Goal: Transaction & Acquisition: Purchase product/service

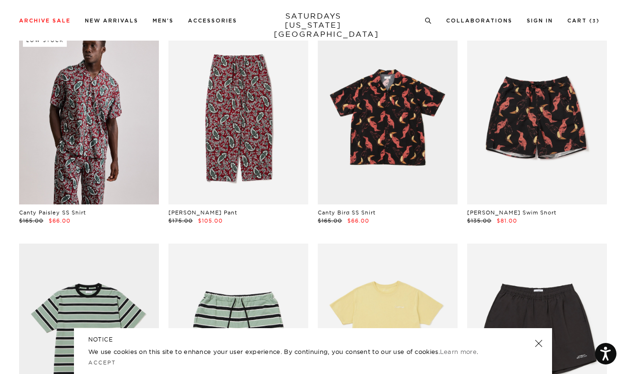
scroll to position [72, 0]
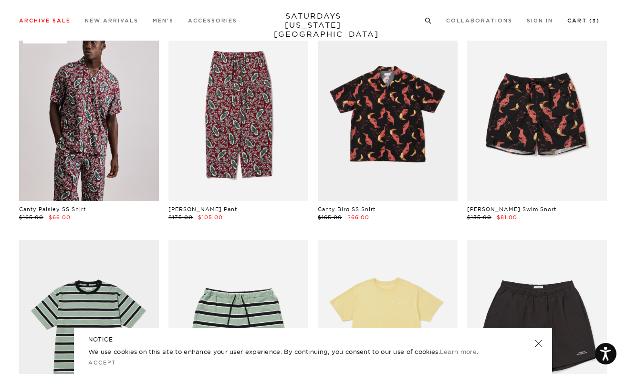
click at [588, 21] on link "Cart ( 3 )" at bounding box center [583, 20] width 32 height 5
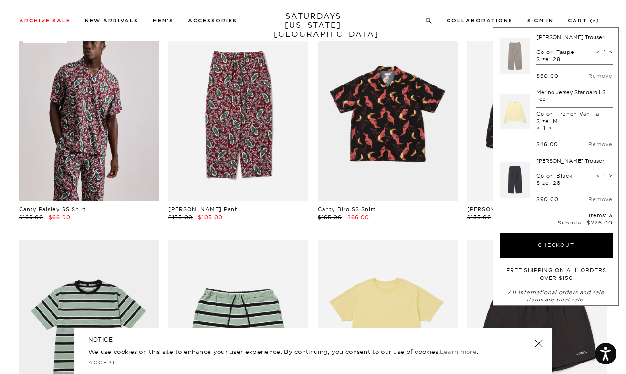
click at [597, 175] on span "<" at bounding box center [599, 175] width 4 height 7
type input "0"
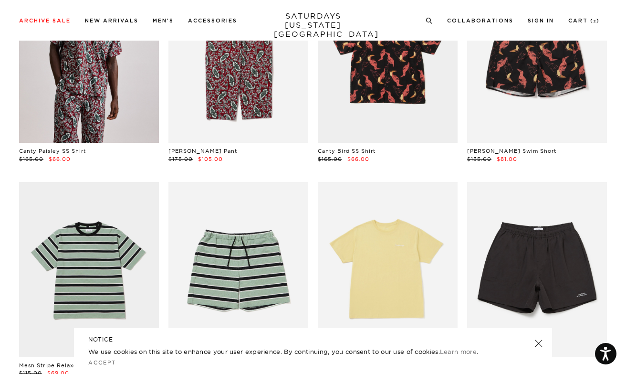
scroll to position [78, 6]
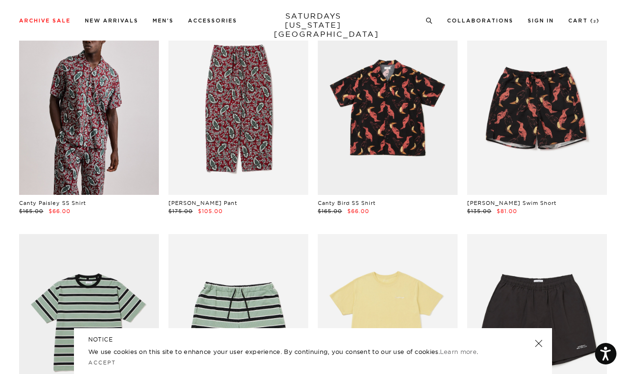
drag, startPoint x: 620, startPoint y: 255, endPoint x: 607, endPoint y: 0, distance: 255.1
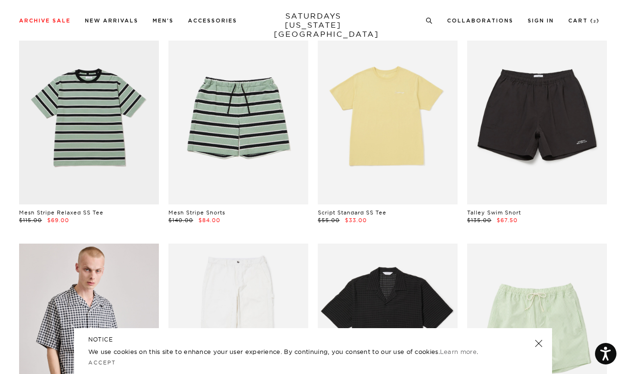
scroll to position [283, 6]
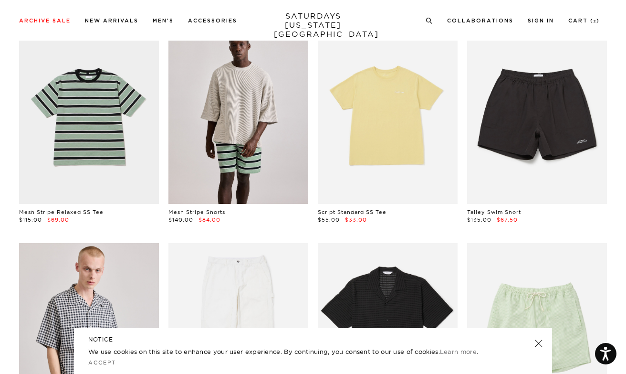
click at [248, 162] on link at bounding box center [238, 116] width 140 height 175
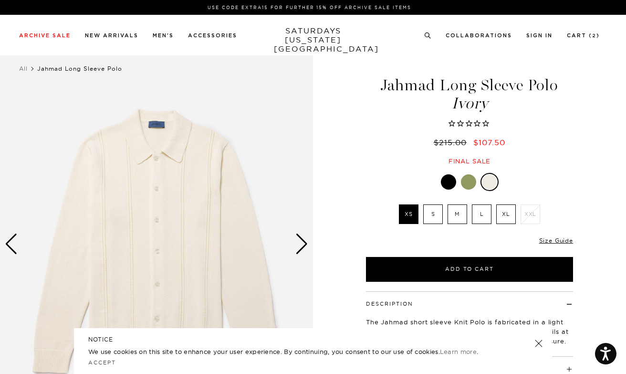
click at [432, 214] on label "S" at bounding box center [433, 214] width 20 height 20
click at [0, 0] on input "S" at bounding box center [0, 0] width 0 height 0
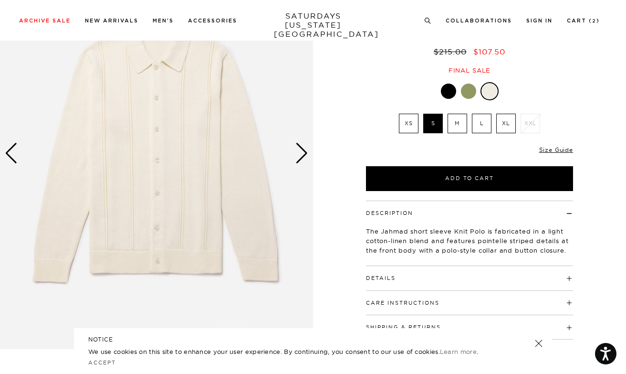
scroll to position [92, 0]
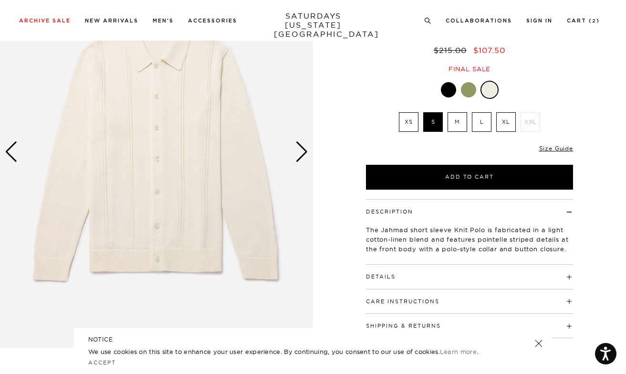
click at [303, 156] on div "Next slide" at bounding box center [301, 151] width 13 height 21
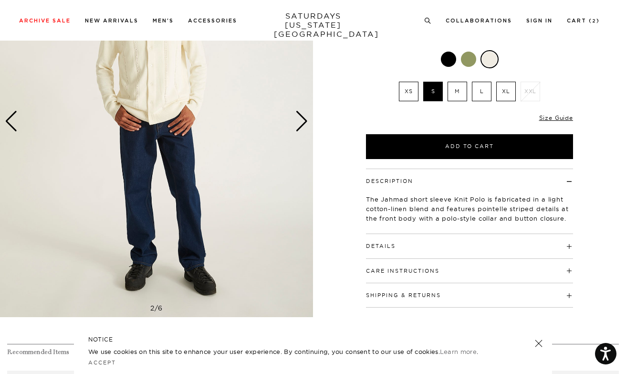
scroll to position [126, 0]
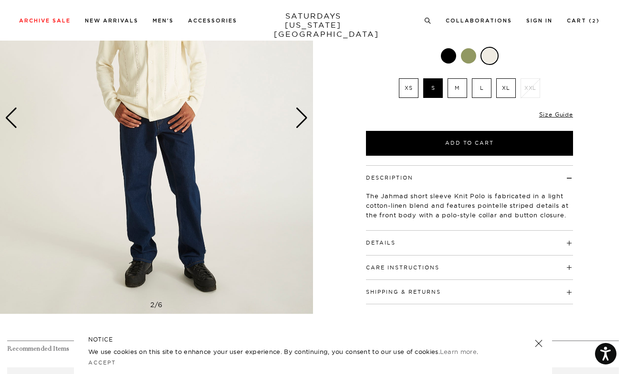
click at [437, 245] on div "Details 52% Cotton / 48% Linen Convertible collar Button closure on front plack…" at bounding box center [469, 242] width 207 height 24
click at [571, 243] on h4 "Details" at bounding box center [469, 238] width 207 height 16
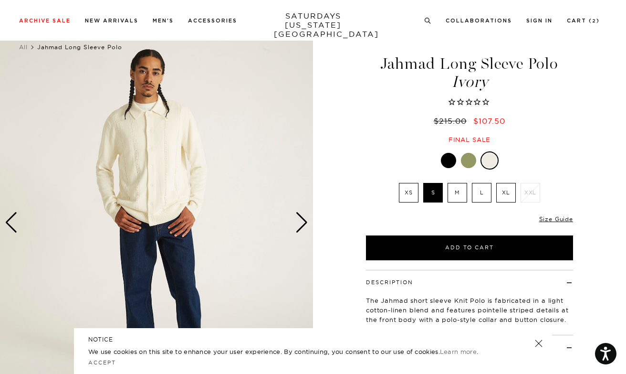
scroll to position [20, 0]
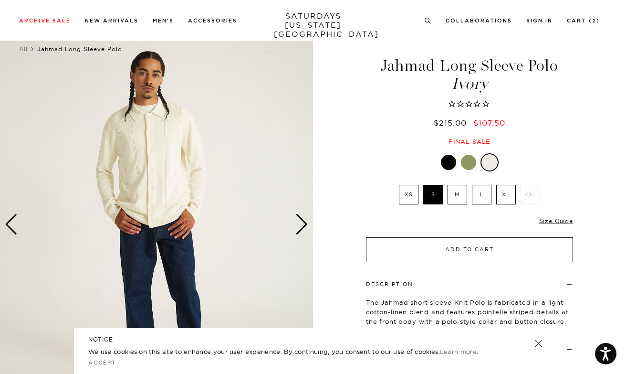
click at [419, 244] on button "Add to Cart" at bounding box center [469, 249] width 207 height 25
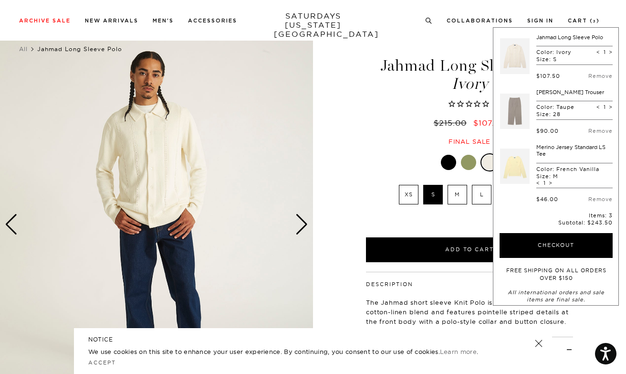
click at [347, 136] on div "2 / 6" at bounding box center [313, 263] width 626 height 468
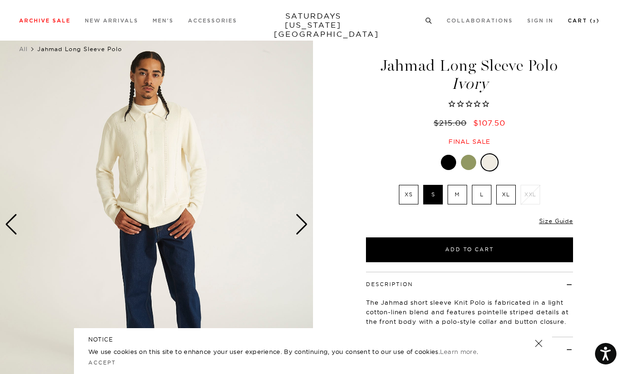
click at [580, 22] on link "Cart ( 3 )" at bounding box center [584, 20] width 32 height 5
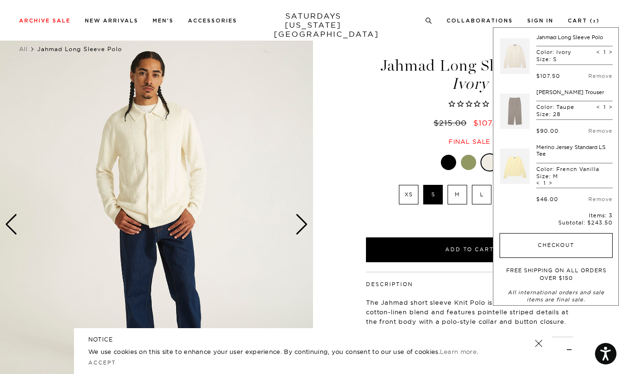
click at [555, 241] on button "Checkout" at bounding box center [556, 245] width 113 height 25
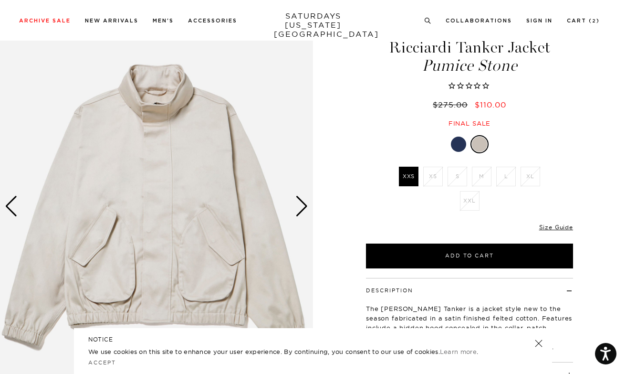
scroll to position [41, 0]
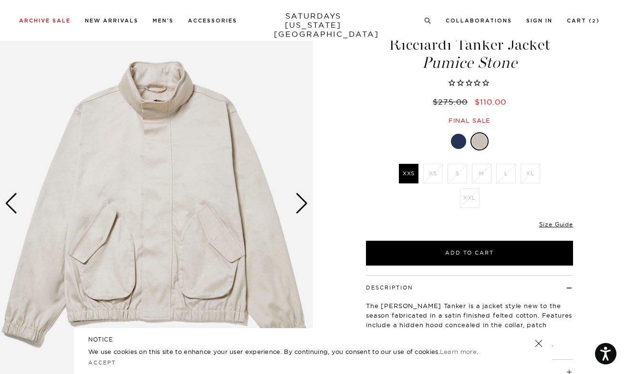
click at [461, 140] on div at bounding box center [458, 141] width 15 height 15
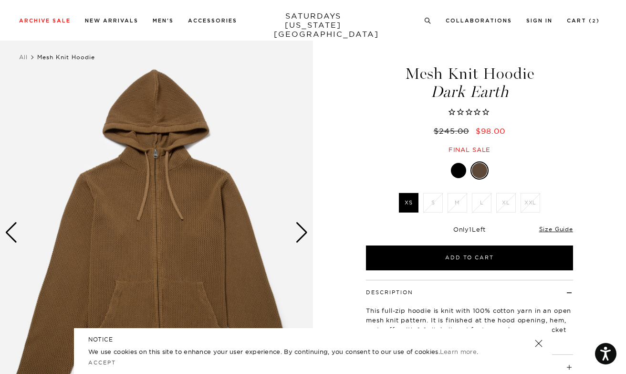
scroll to position [13, 0]
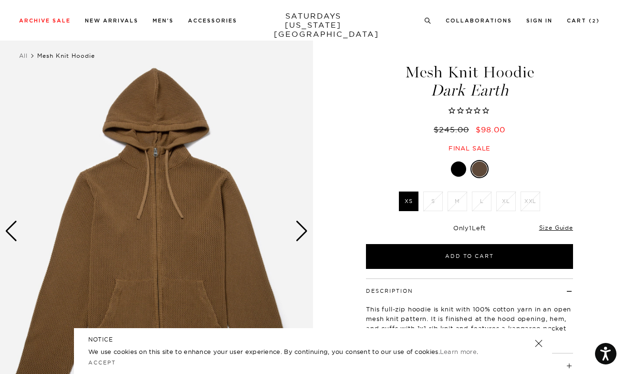
click at [462, 169] on div at bounding box center [458, 168] width 15 height 15
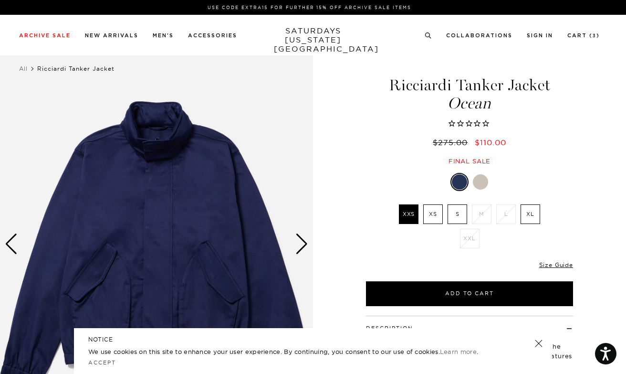
click at [304, 241] on div "Next slide" at bounding box center [301, 243] width 13 height 21
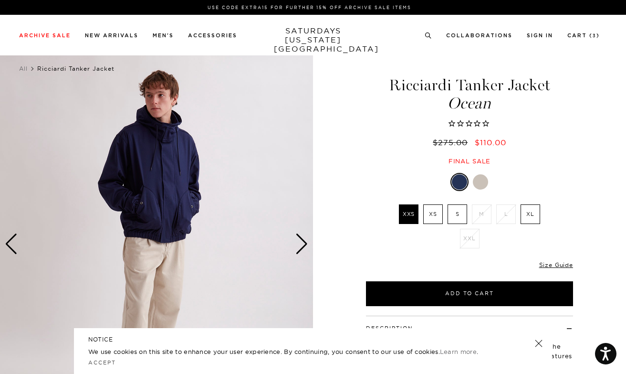
click at [304, 241] on div "Next slide" at bounding box center [301, 243] width 13 height 21
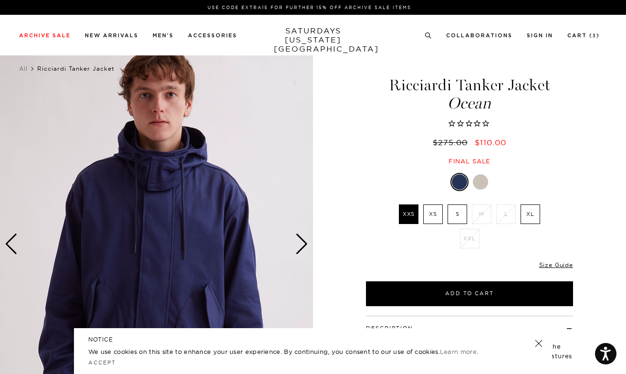
click at [304, 241] on div "Next slide" at bounding box center [301, 243] width 13 height 21
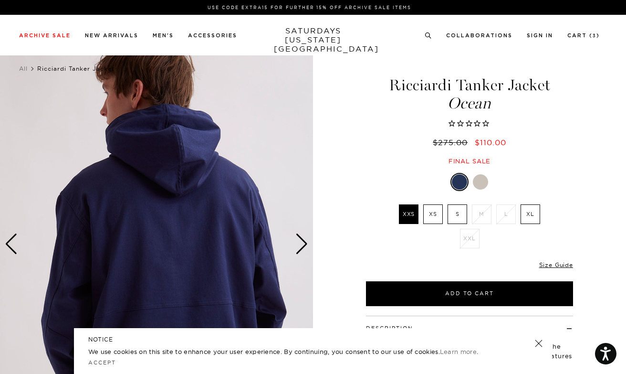
click at [304, 241] on div "Next slide" at bounding box center [301, 243] width 13 height 21
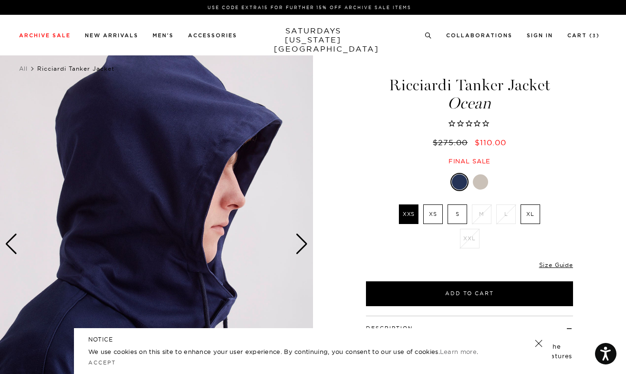
click at [304, 241] on div "Next slide" at bounding box center [301, 243] width 13 height 21
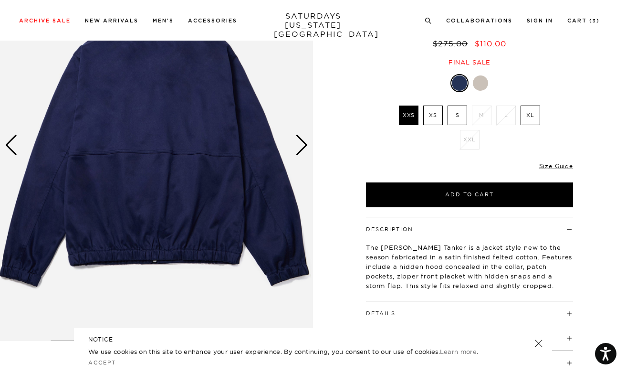
scroll to position [103, 0]
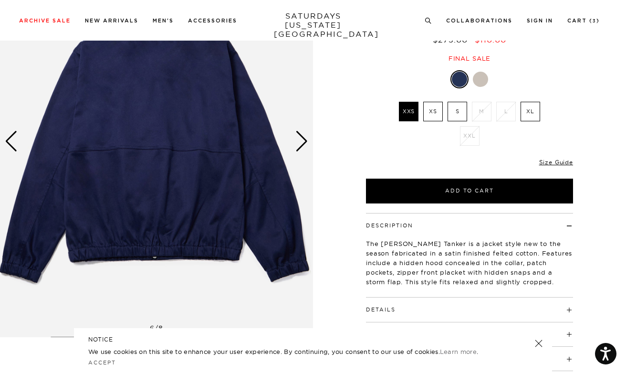
click at [300, 140] on div "Next slide" at bounding box center [301, 141] width 13 height 21
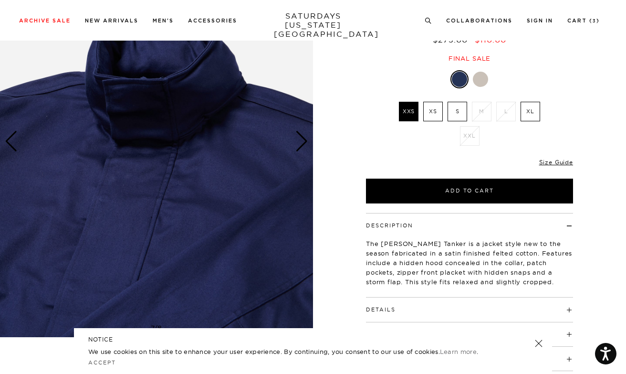
click at [483, 80] on div at bounding box center [480, 79] width 15 height 15
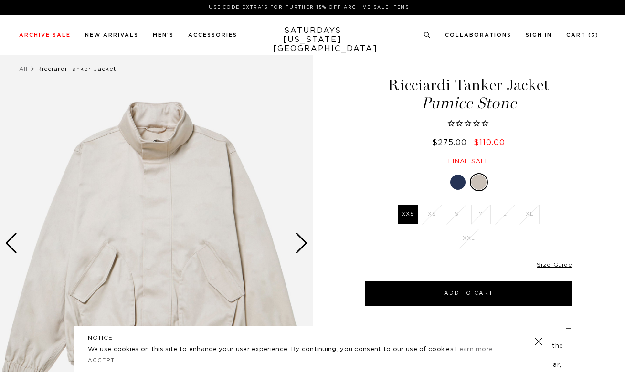
click at [299, 242] on div "Next slide" at bounding box center [301, 243] width 13 height 21
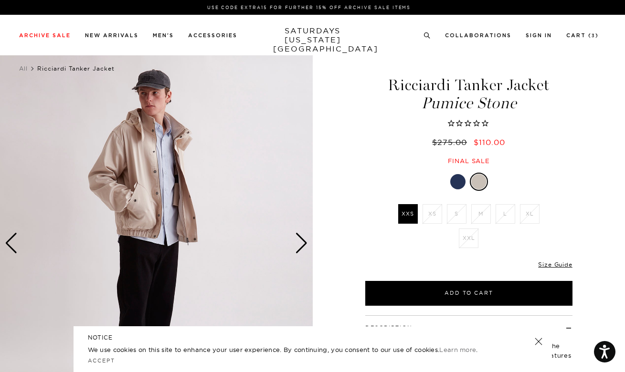
click at [299, 242] on div "Next slide" at bounding box center [301, 243] width 13 height 21
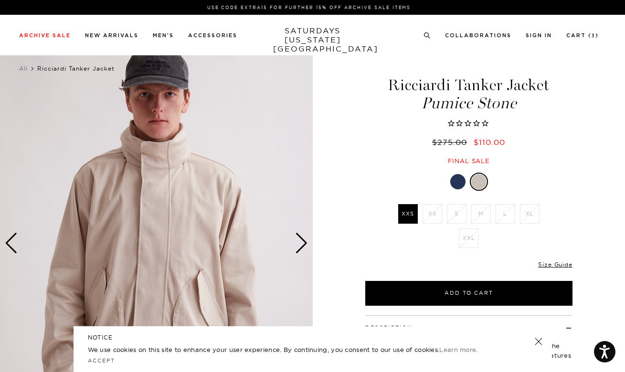
click at [299, 242] on div "Next slide" at bounding box center [301, 243] width 13 height 21
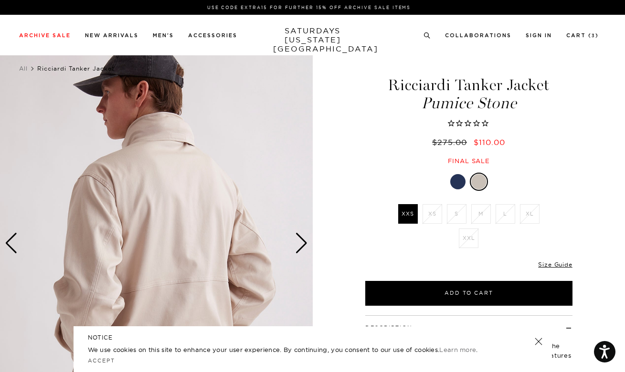
click at [299, 242] on div "Next slide" at bounding box center [301, 243] width 13 height 21
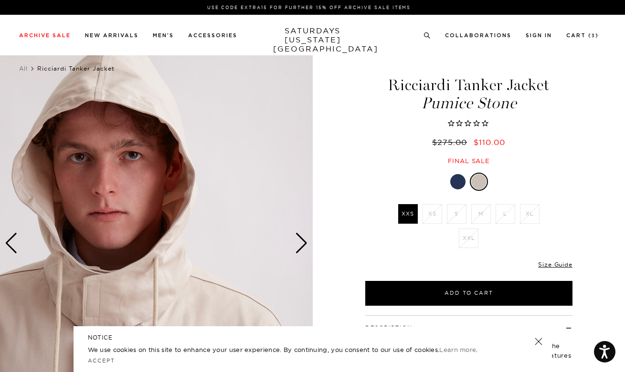
click at [299, 242] on div "Next slide" at bounding box center [301, 243] width 13 height 21
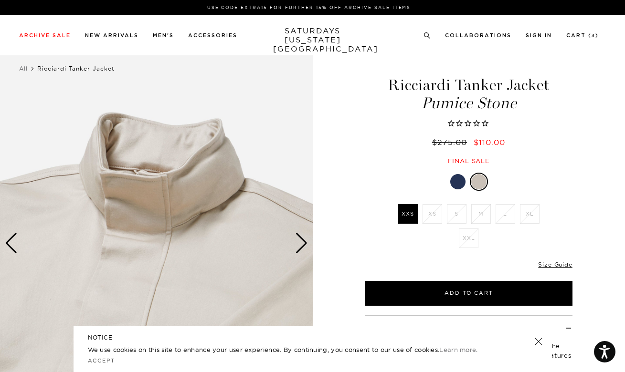
click at [299, 242] on div "Next slide" at bounding box center [301, 243] width 13 height 21
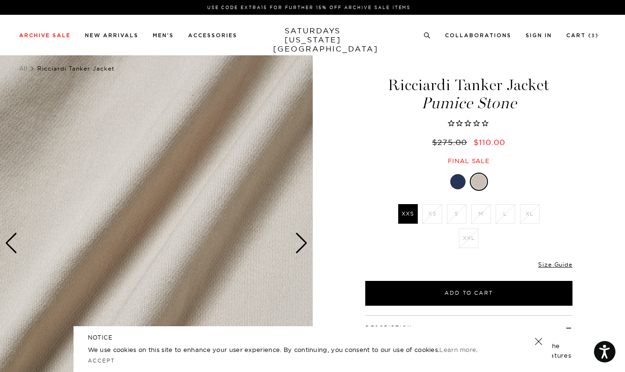
click at [299, 242] on div "Next slide" at bounding box center [301, 243] width 13 height 21
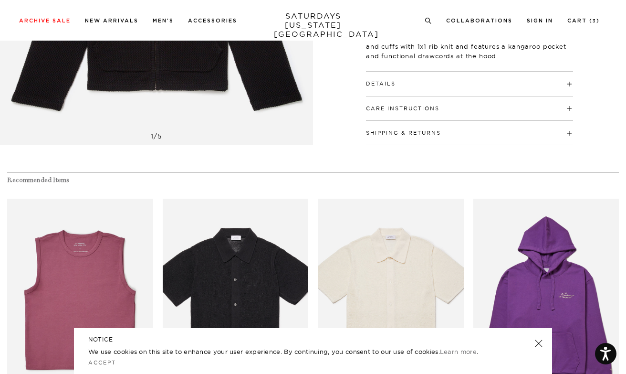
scroll to position [312, 0]
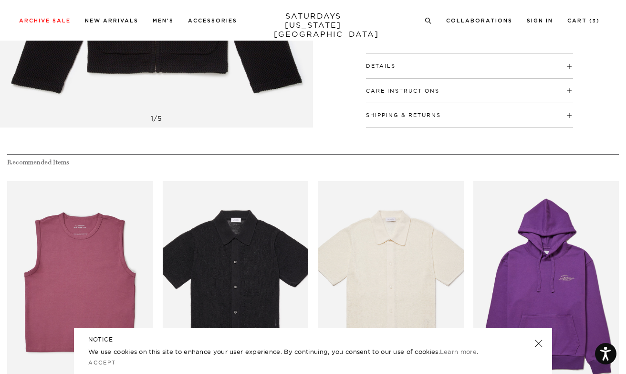
click at [407, 66] on h4 "Details" at bounding box center [469, 62] width 207 height 16
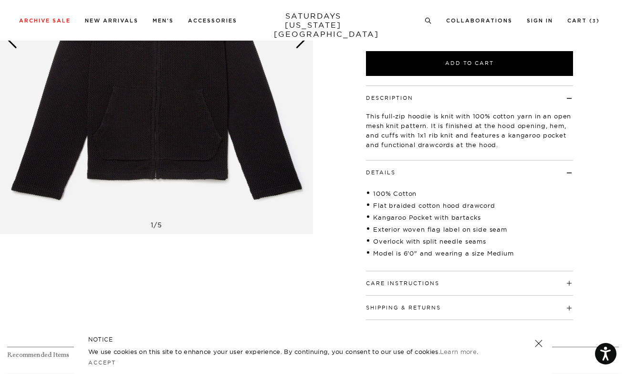
scroll to position [67, 0]
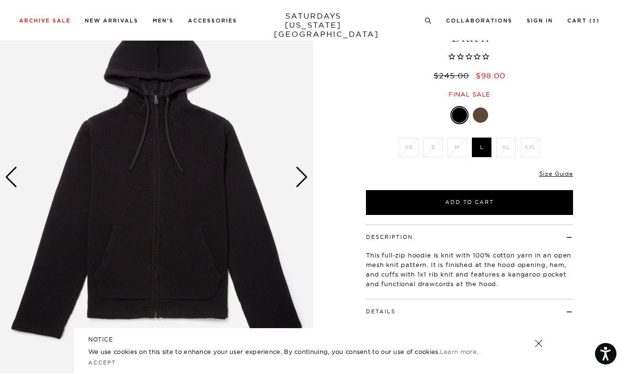
click at [301, 177] on div "Next slide" at bounding box center [301, 177] width 13 height 21
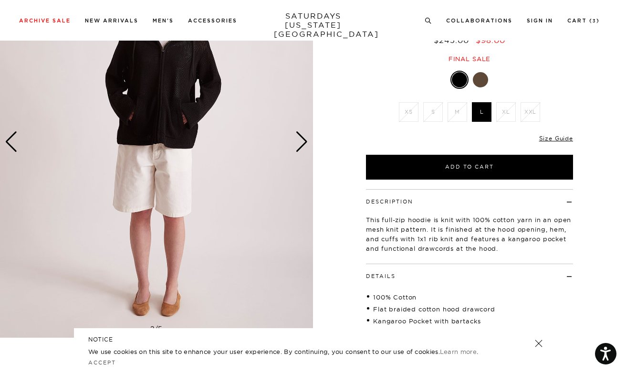
scroll to position [68, 0]
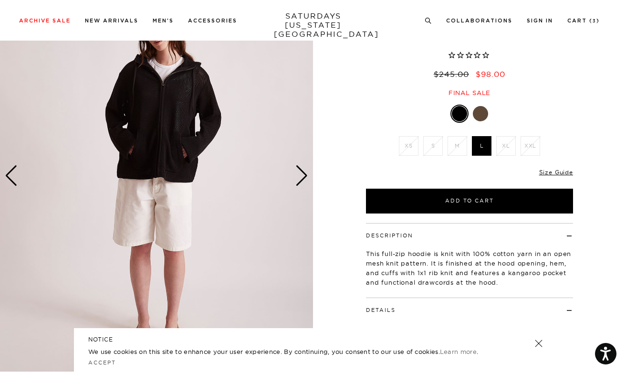
click at [299, 175] on div "Next slide" at bounding box center [301, 175] width 13 height 21
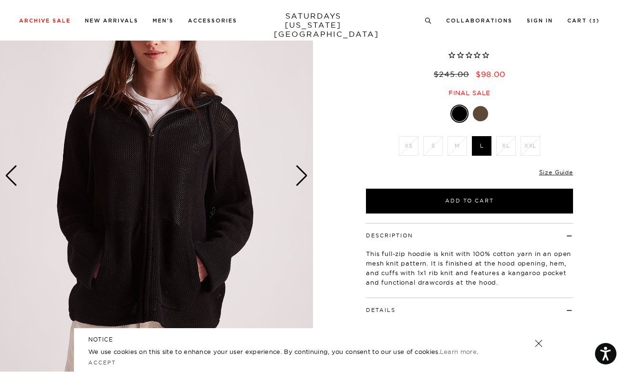
click at [299, 175] on div "Next slide" at bounding box center [301, 175] width 13 height 21
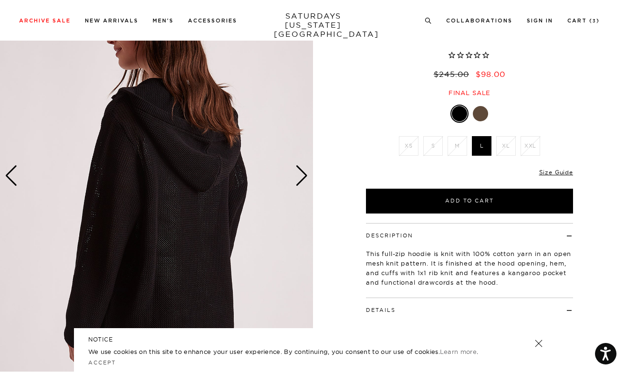
click at [299, 175] on div "Next slide" at bounding box center [301, 175] width 13 height 21
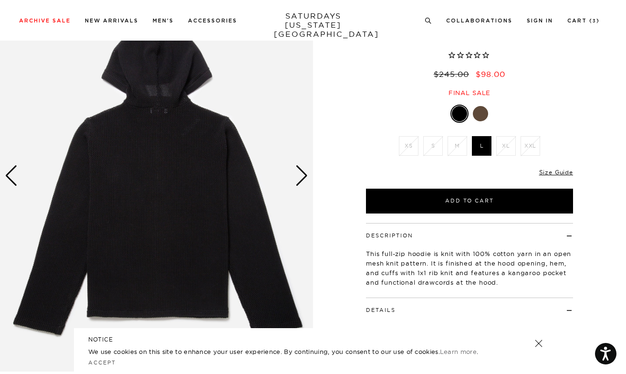
click at [299, 175] on div "Next slide" at bounding box center [301, 175] width 13 height 21
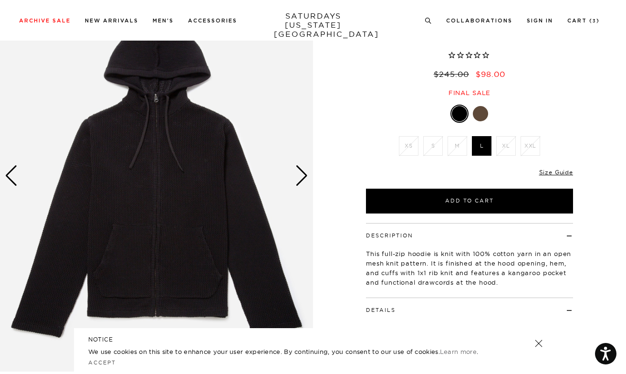
click at [299, 175] on div "Next slide" at bounding box center [301, 175] width 13 height 21
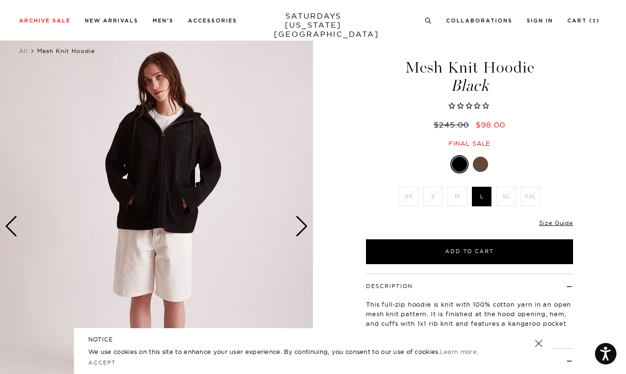
scroll to position [20, 0]
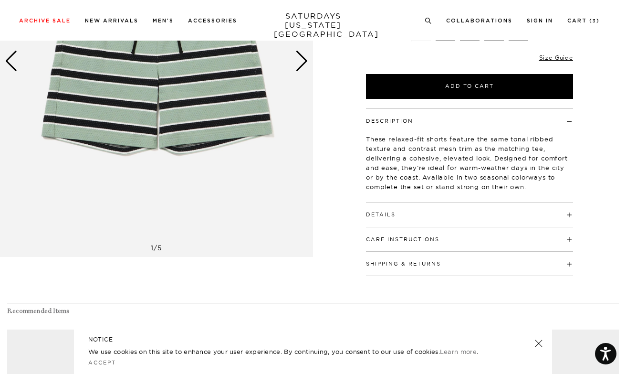
scroll to position [183, 0]
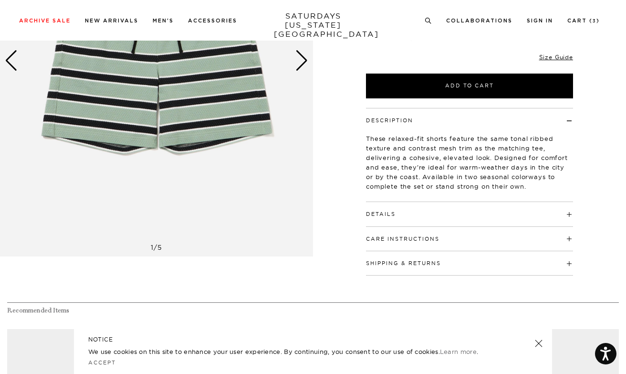
click at [374, 217] on div "Details 99% cotton, 1% polyester Model is 6'0" and wearing a size M" at bounding box center [469, 214] width 207 height 24
click at [380, 211] on button "Details" at bounding box center [381, 213] width 30 height 5
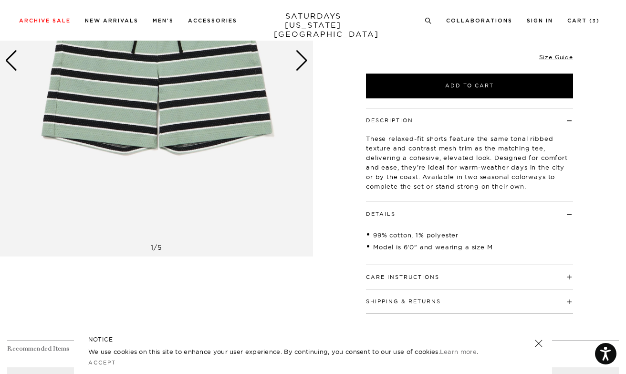
click at [380, 211] on button "Details" at bounding box center [381, 213] width 30 height 5
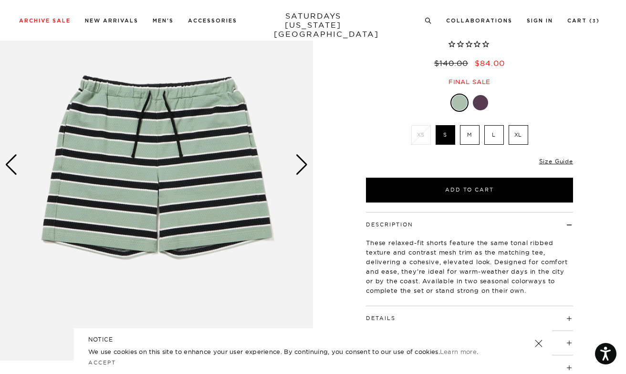
scroll to position [80, 0]
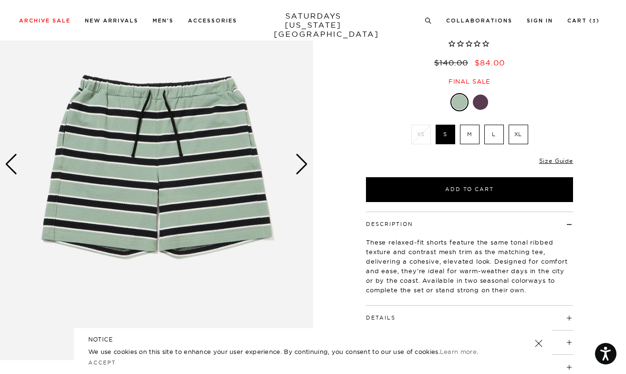
click at [302, 165] on div "Next slide" at bounding box center [301, 164] width 13 height 21
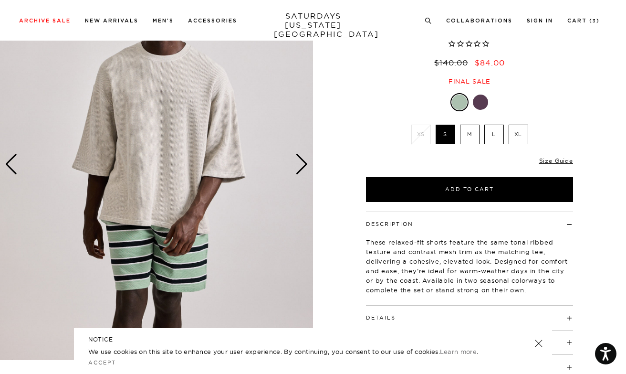
click at [302, 165] on div "Next slide" at bounding box center [301, 164] width 13 height 21
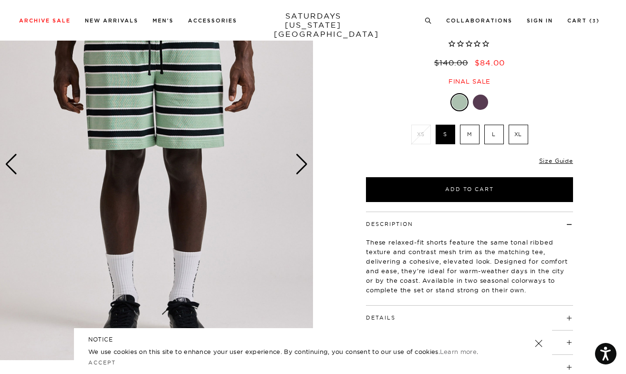
click at [302, 165] on div "Next slide" at bounding box center [301, 164] width 13 height 21
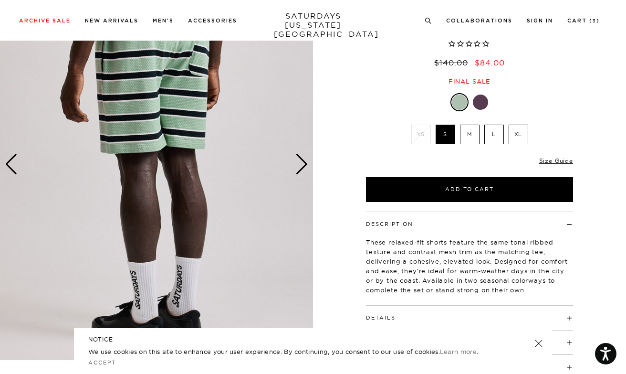
click at [302, 165] on div "Next slide" at bounding box center [301, 164] width 13 height 21
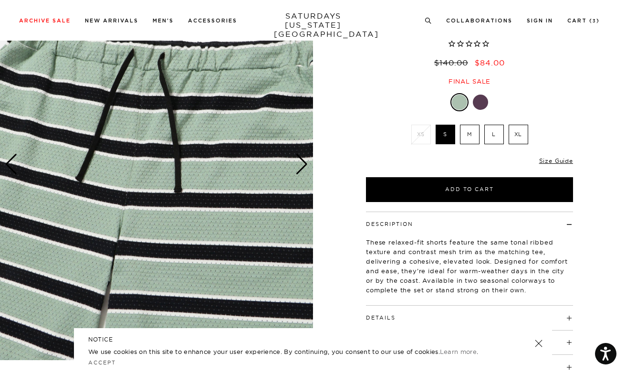
click at [302, 165] on div "Next slide" at bounding box center [301, 164] width 13 height 21
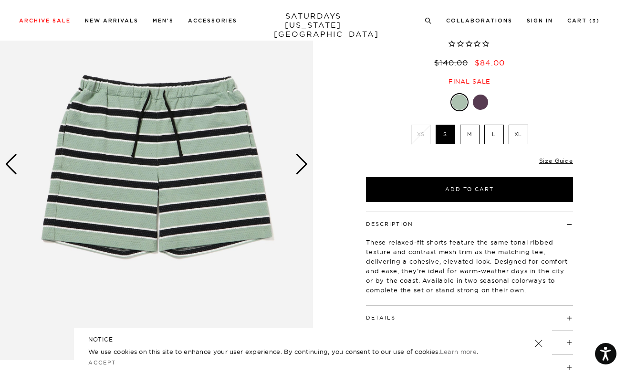
click at [302, 165] on div "Next slide" at bounding box center [301, 164] width 13 height 21
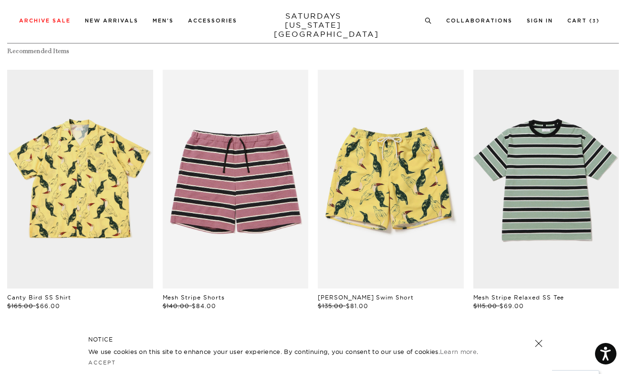
scroll to position [442, 1]
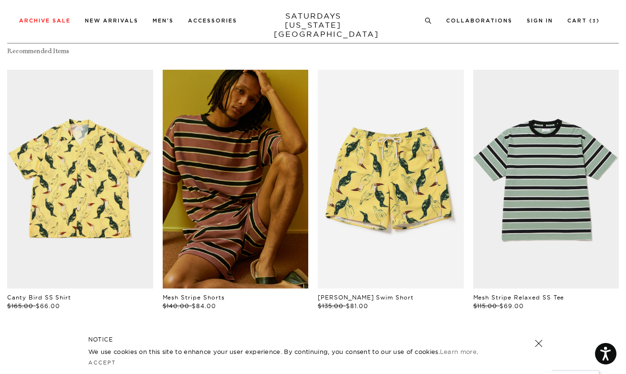
click at [261, 194] on link "files/241030_0815.jpg" at bounding box center [236, 179] width 146 height 219
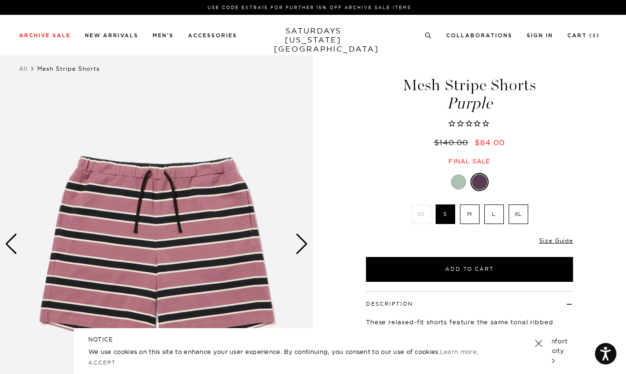
click at [306, 245] on div "Next slide" at bounding box center [301, 243] width 13 height 21
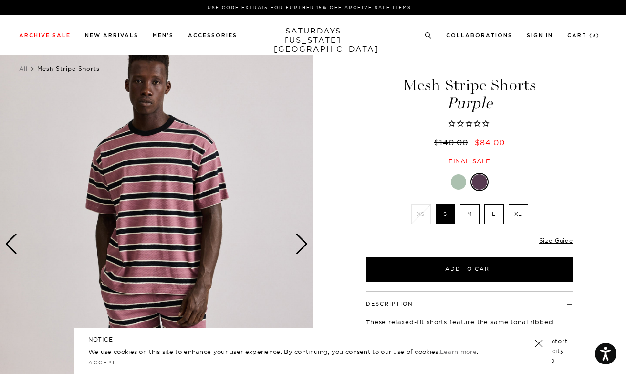
click at [306, 245] on div "Next slide" at bounding box center [301, 243] width 13 height 21
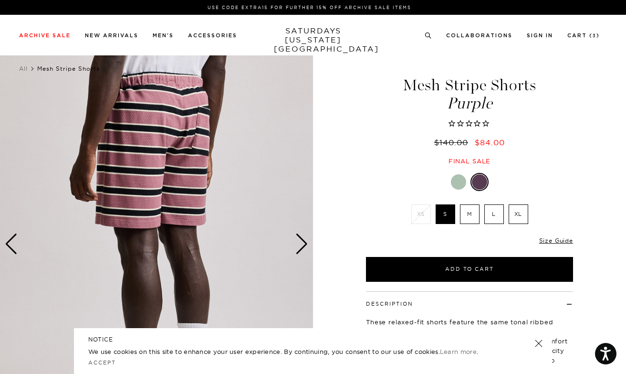
click at [306, 245] on div "Next slide" at bounding box center [301, 243] width 13 height 21
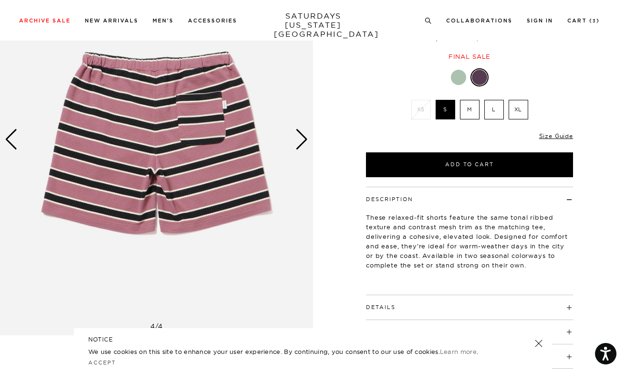
scroll to position [100, 0]
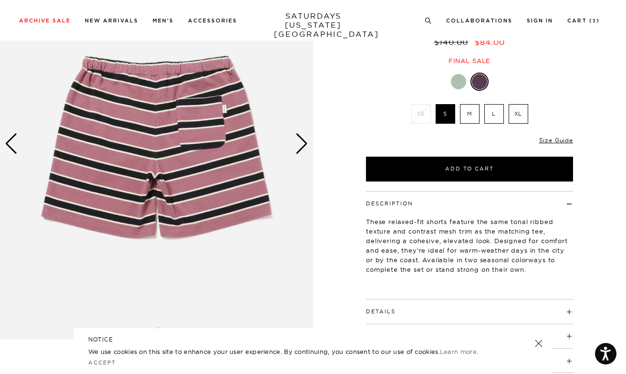
click at [302, 142] on div "Next slide" at bounding box center [301, 143] width 13 height 21
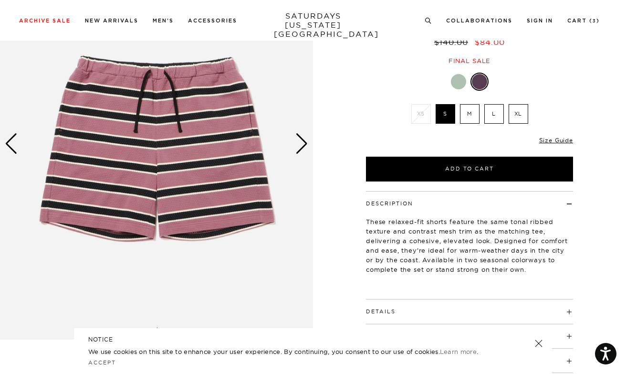
click at [302, 142] on div "Next slide" at bounding box center [301, 143] width 13 height 21
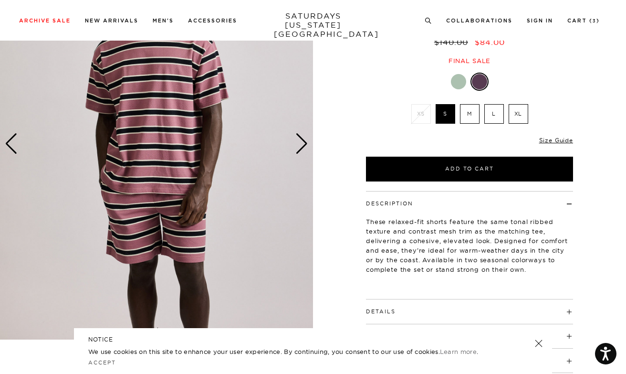
click at [302, 142] on div "Next slide" at bounding box center [301, 143] width 13 height 21
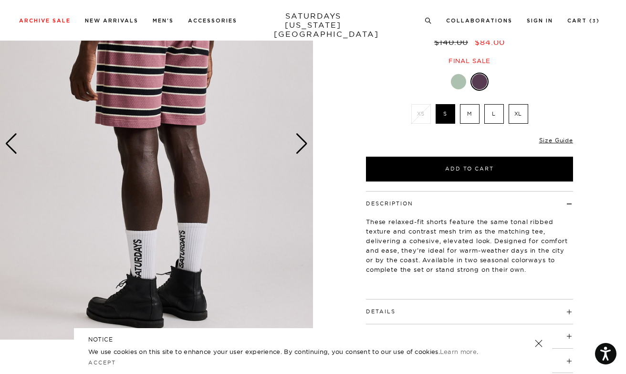
click at [302, 142] on div "Next slide" at bounding box center [301, 143] width 13 height 21
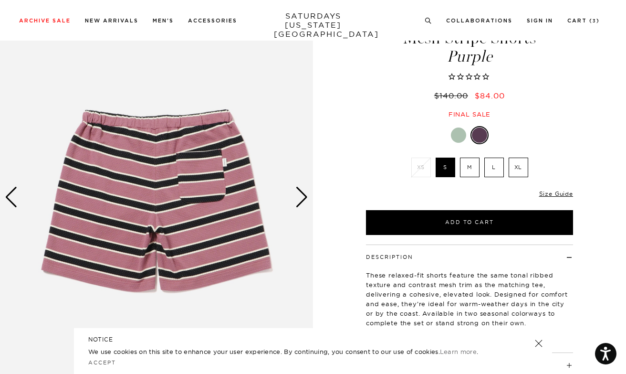
scroll to position [48, 0]
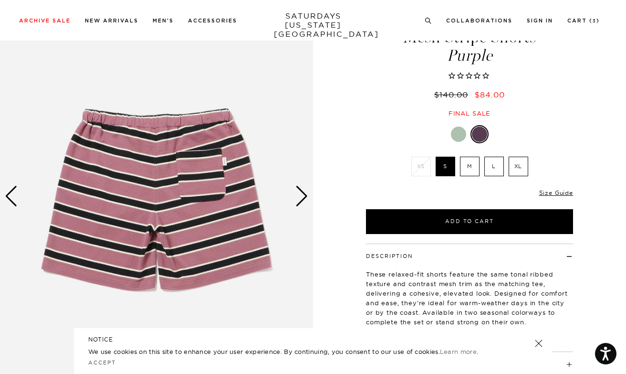
click at [303, 200] on div "Next slide" at bounding box center [301, 196] width 13 height 21
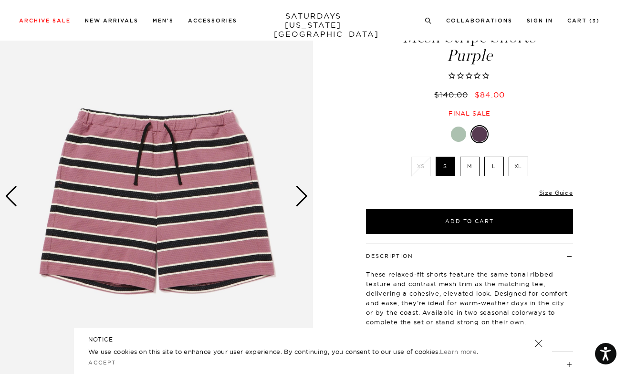
click at [303, 200] on div "Next slide" at bounding box center [301, 196] width 13 height 21
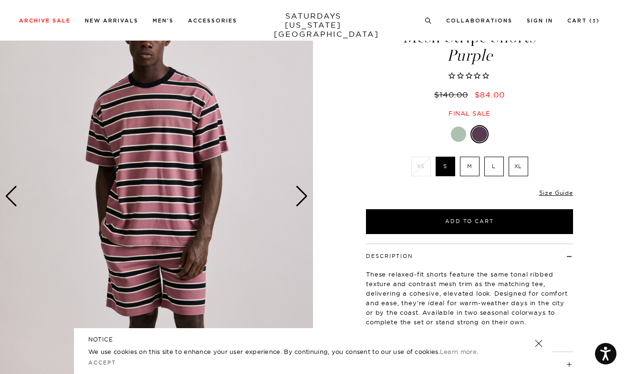
click at [303, 200] on div "Next slide" at bounding box center [301, 196] width 13 height 21
